Goal: Task Accomplishment & Management: Use online tool/utility

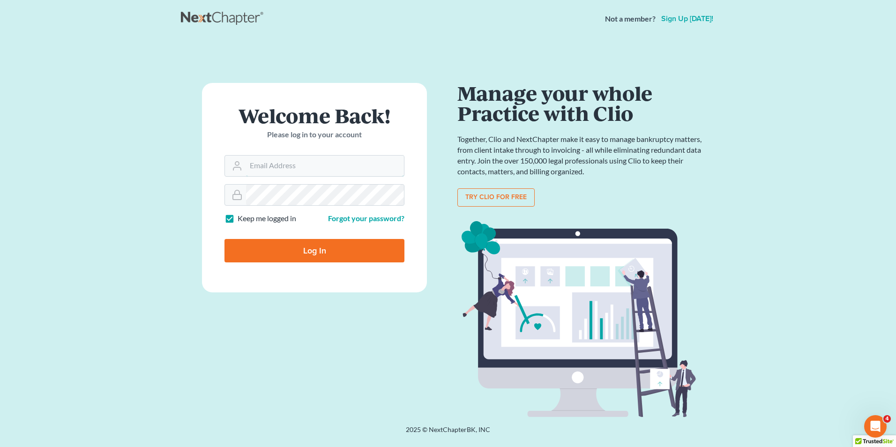
type input "[PERSON_NAME][EMAIL_ADDRESS][DOMAIN_NAME]"
click at [315, 253] on input "Log In" at bounding box center [314, 250] width 180 height 23
type input "Thinking..."
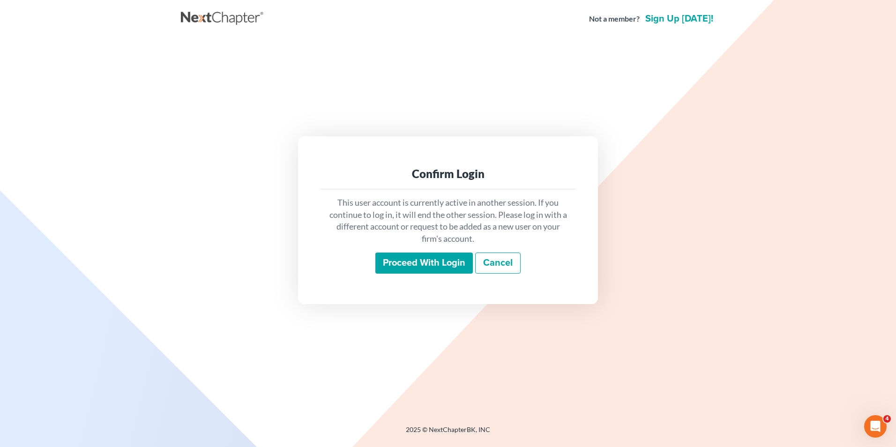
click at [420, 261] on input "Proceed with login" at bounding box center [423, 263] width 97 height 22
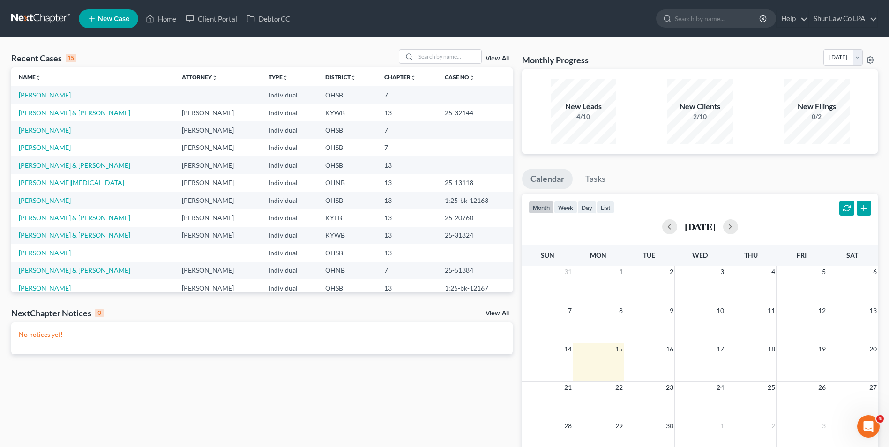
click at [75, 183] on link "Grant-Whitehead, Orlean" at bounding box center [71, 182] width 105 height 8
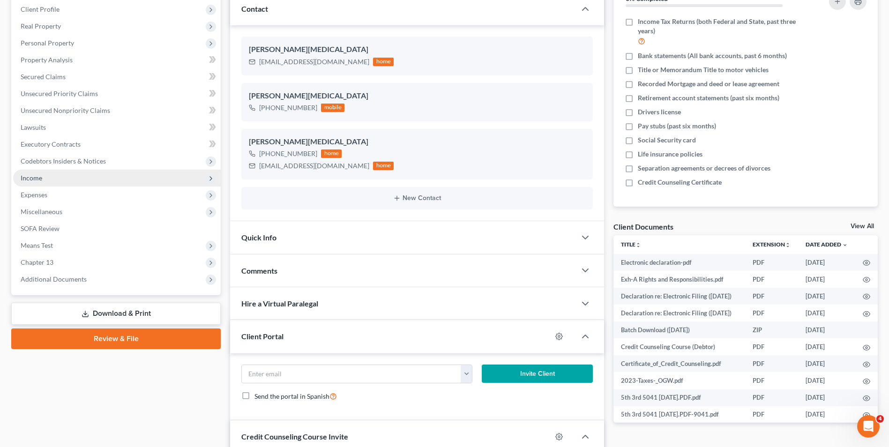
scroll to position [47, 0]
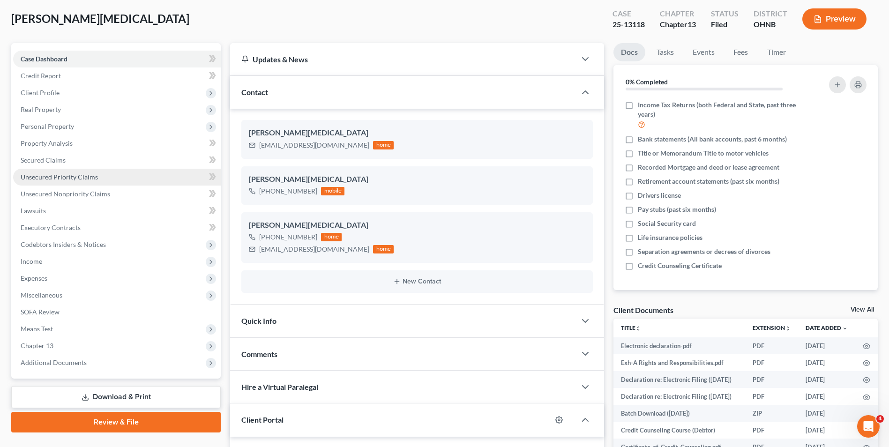
click at [97, 175] on link "Unsecured Priority Claims" at bounding box center [117, 177] width 208 height 17
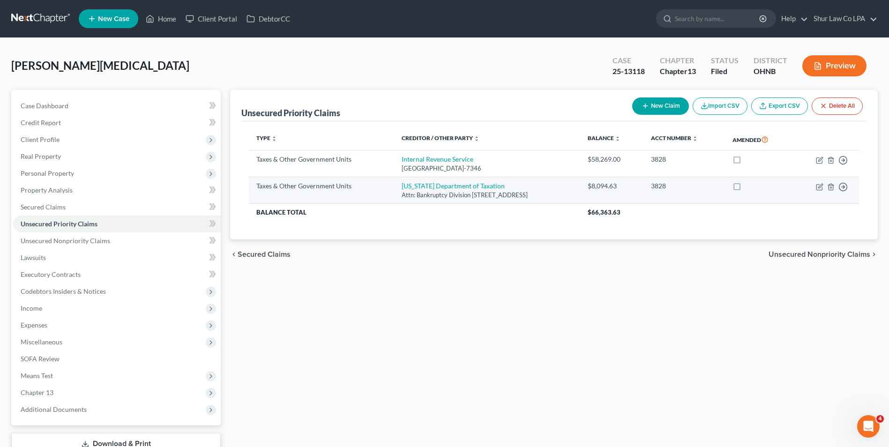
click at [745, 188] on label at bounding box center [745, 188] width 0 height 0
click at [749, 187] on input "checkbox" at bounding box center [752, 184] width 6 height 6
checkbox input "true"
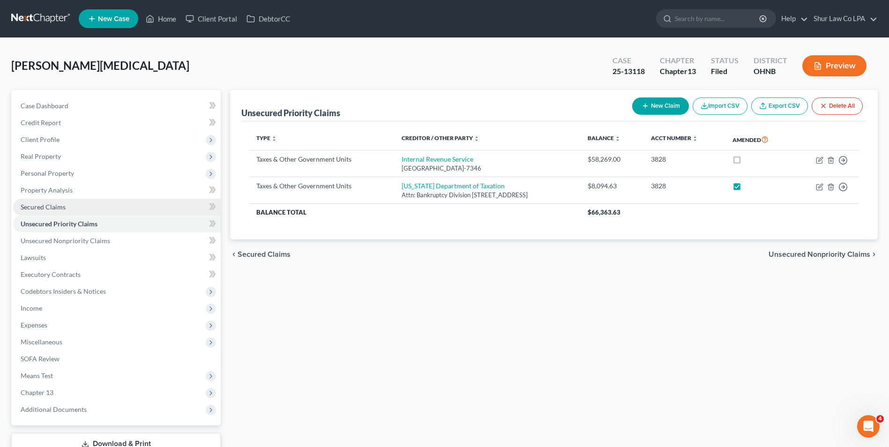
click at [49, 205] on span "Secured Claims" at bounding box center [43, 207] width 45 height 8
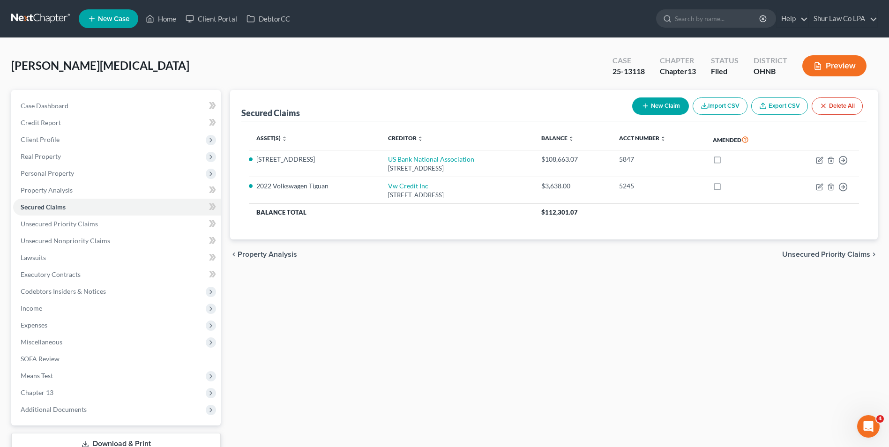
click at [848, 70] on button "Preview" at bounding box center [834, 65] width 64 height 21
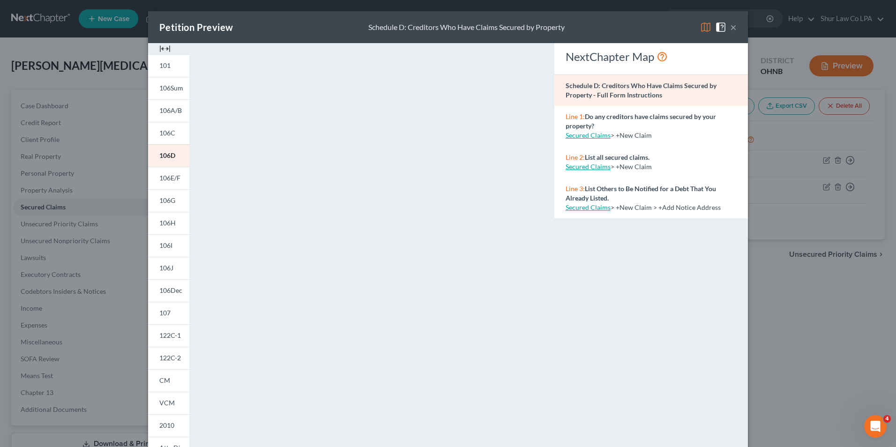
click at [161, 45] on img at bounding box center [164, 48] width 11 height 11
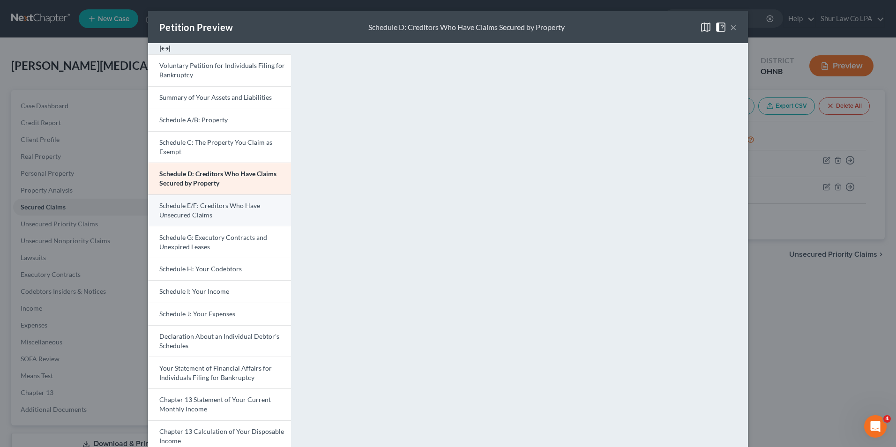
click at [195, 210] on link "Schedule E/F: Creditors Who Have Unsecured Claims" at bounding box center [219, 210] width 143 height 32
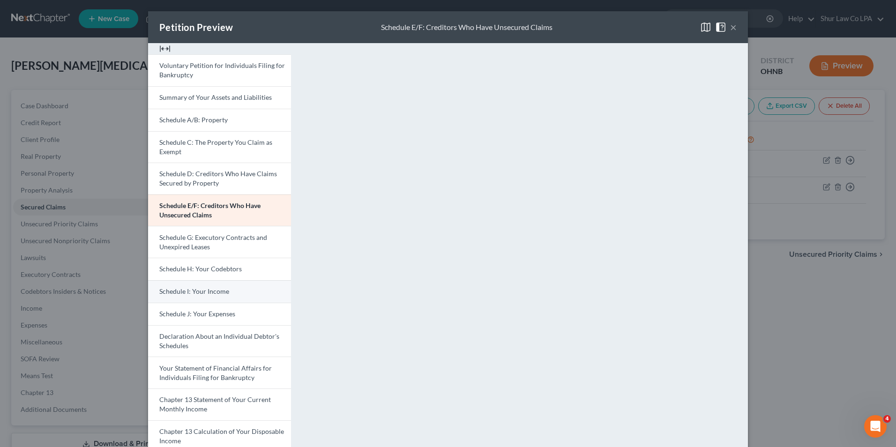
click at [198, 290] on span "Schedule I: Your Income" at bounding box center [194, 291] width 70 height 8
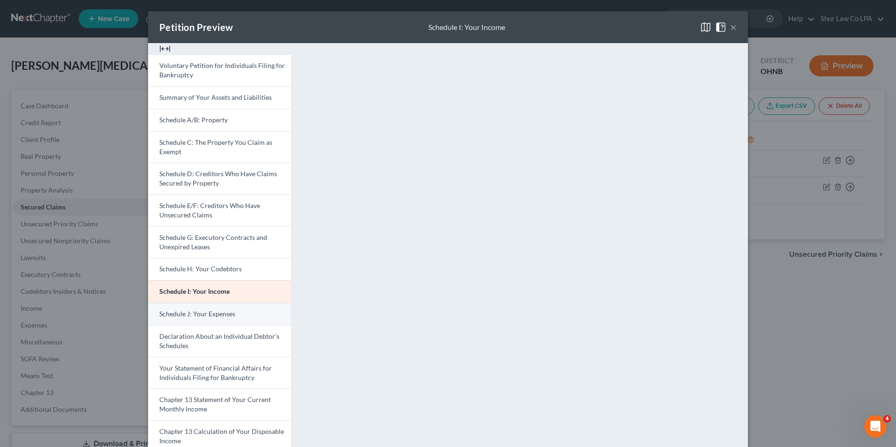
click at [198, 314] on span "Schedule J: Your Expenses" at bounding box center [197, 314] width 76 height 8
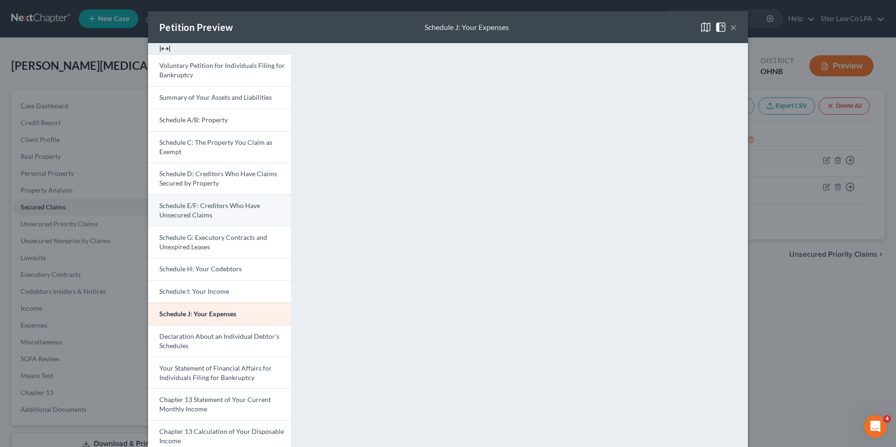
click at [226, 215] on link "Schedule E/F: Creditors Who Have Unsecured Claims" at bounding box center [219, 210] width 143 height 32
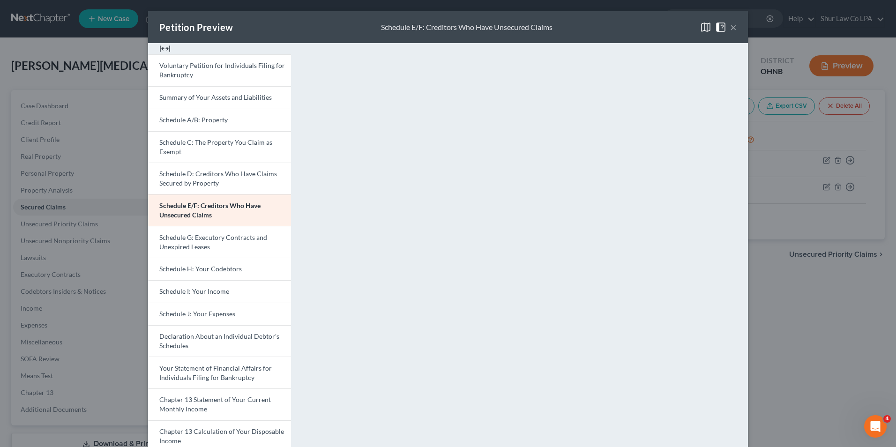
click at [294, 30] on div "Petition Preview Schedule E/F: Creditors Who Have Unsecured Claims ×" at bounding box center [448, 27] width 600 height 32
click at [730, 27] on button "×" at bounding box center [733, 27] width 7 height 11
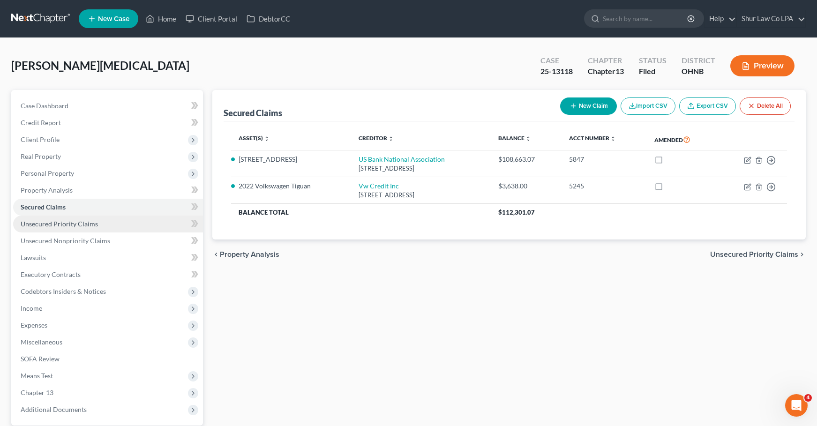
click at [59, 227] on span "Unsecured Priority Claims" at bounding box center [59, 224] width 77 height 8
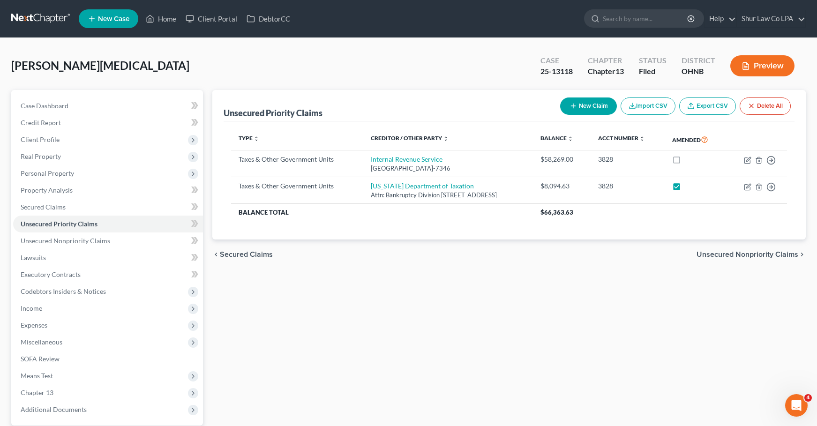
click at [328, 307] on div "Unsecured Priority Claims New Claim Import CSV Export CSV Delete All Type expan…" at bounding box center [509, 284] width 602 height 389
